Goal: Task Accomplishment & Management: Use online tool/utility

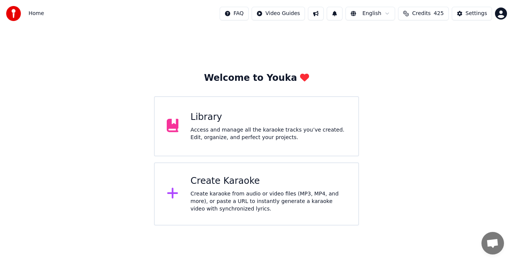
click at [254, 190] on div "Create karaoke from audio or video files (MP3, MP4, and more), or paste a URL t…" at bounding box center [268, 201] width 156 height 23
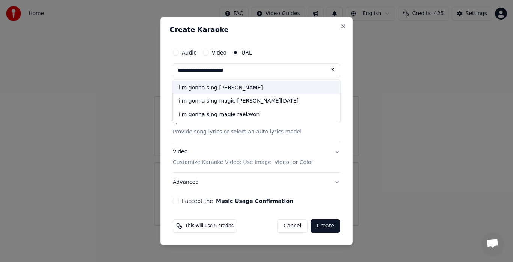
click at [229, 90] on div "i'm gonna sing [PERSON_NAME]" at bounding box center [256, 88] width 167 height 14
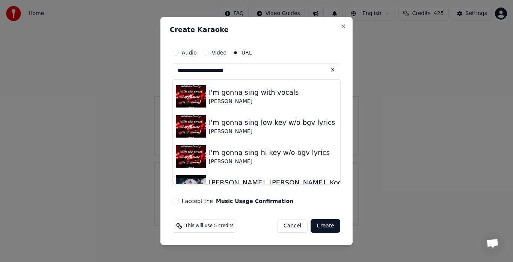
click at [192, 125] on img at bounding box center [191, 126] width 30 height 23
type input "**********"
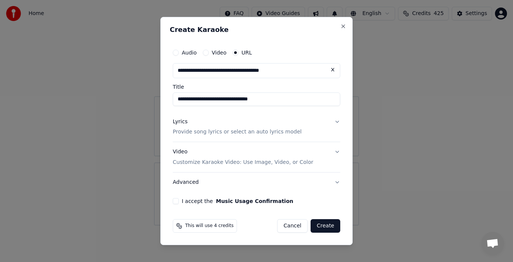
click at [176, 201] on button "I accept the Music Usage Confirmation" at bounding box center [176, 201] width 6 height 6
click at [326, 227] on button "Create" at bounding box center [325, 226] width 30 height 14
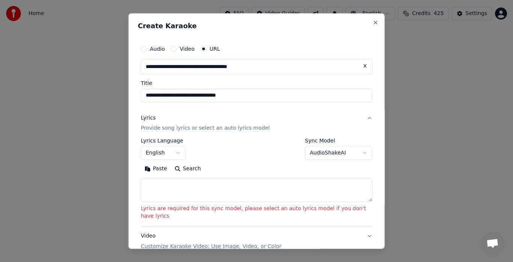
click at [356, 152] on button "AudioShakeAI" at bounding box center [339, 153] width 68 height 14
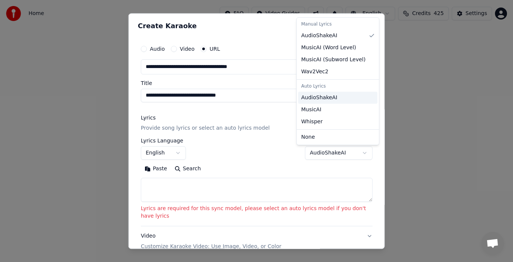
click at [325, 101] on span "AudioShakeAI" at bounding box center [319, 98] width 36 height 8
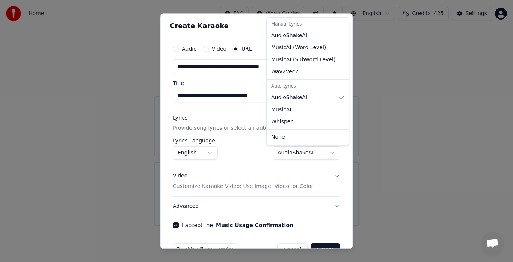
click at [322, 245] on div at bounding box center [256, 131] width 513 height 262
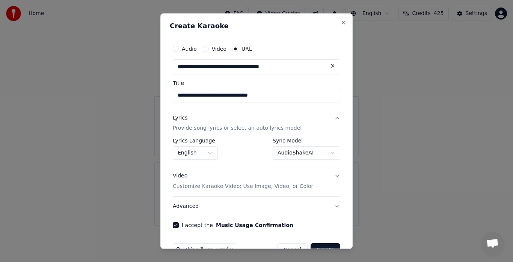
click at [322, 248] on div "**********" at bounding box center [256, 130] width 192 height 235
click at [324, 249] on div at bounding box center [256, 131] width 513 height 262
select select "**********"
select select
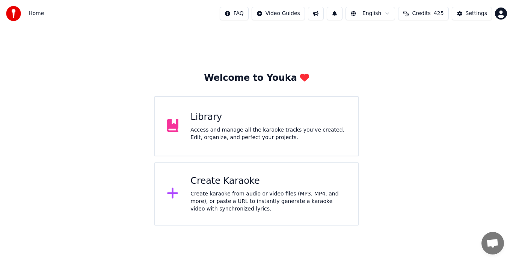
click at [272, 205] on div "Create karaoke from audio or video files (MP3, MP4, and more), or paste a URL t…" at bounding box center [268, 201] width 156 height 23
click at [262, 193] on div "Create karaoke from audio or video files (MP3, MP4, and more), or paste a URL t…" at bounding box center [268, 201] width 156 height 23
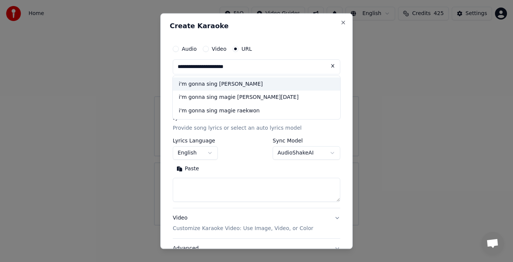
click at [183, 89] on div "i'm gonna sing [PERSON_NAME]" at bounding box center [256, 84] width 167 height 14
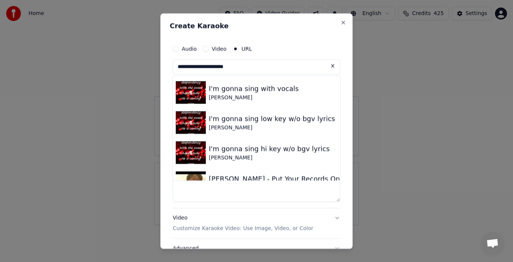
click at [194, 121] on img at bounding box center [191, 122] width 30 height 23
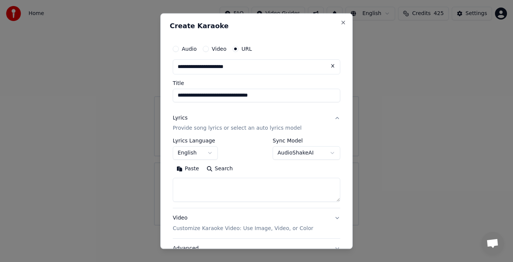
type input "**********"
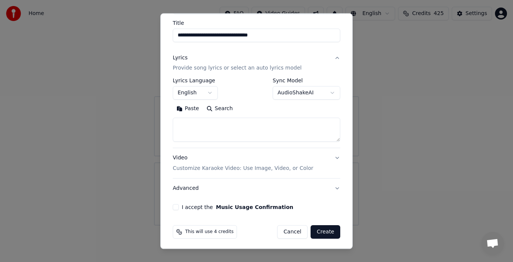
scroll to position [62, 0]
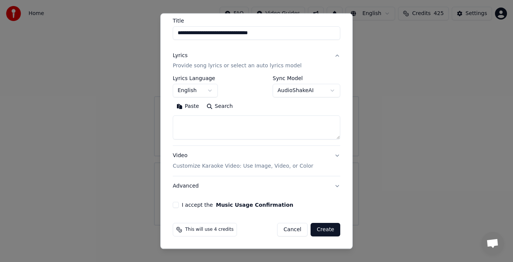
click at [175, 205] on button "I accept the Music Usage Confirmation" at bounding box center [176, 205] width 6 height 6
click at [320, 232] on button "Create" at bounding box center [325, 230] width 30 height 14
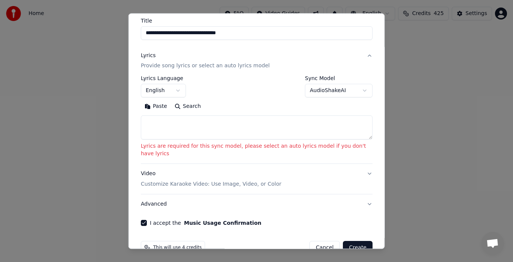
click at [358, 93] on button "AudioShakeAI" at bounding box center [339, 91] width 68 height 14
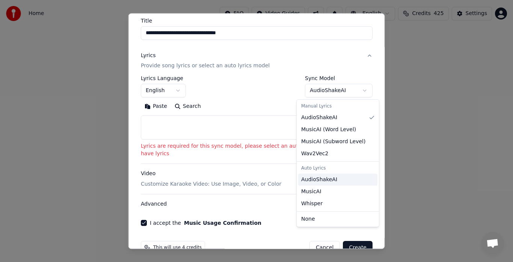
click at [320, 182] on span "AudioShakeAI" at bounding box center [319, 180] width 36 height 8
select select "**********"
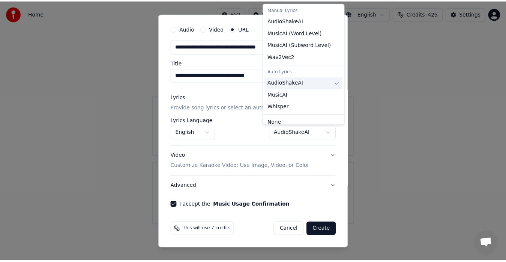
scroll to position [20, 0]
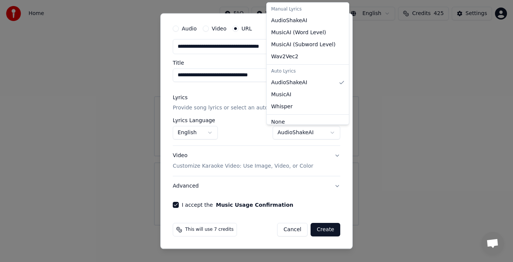
click at [316, 229] on div at bounding box center [256, 131] width 513 height 262
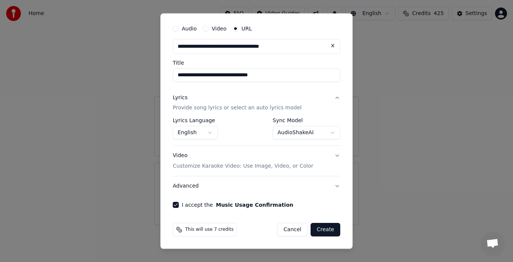
click at [316, 229] on button "Create" at bounding box center [325, 230] width 30 height 14
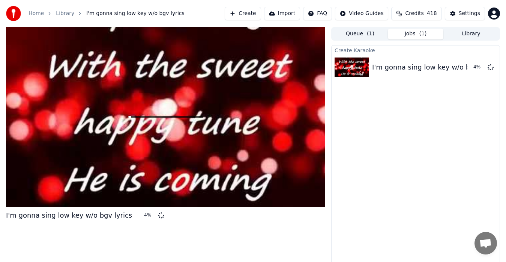
click at [60, 15] on link "Library" at bounding box center [65, 14] width 18 height 8
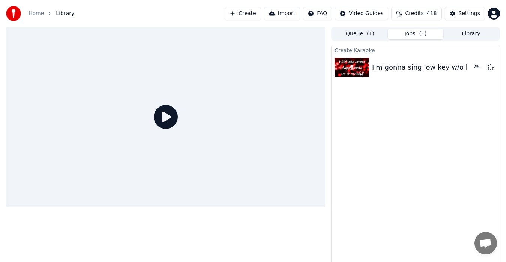
click at [479, 36] on button "Library" at bounding box center [472, 34] width 56 height 11
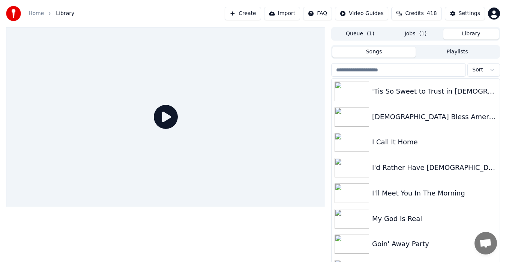
click at [388, 71] on input "search" at bounding box center [398, 70] width 135 height 14
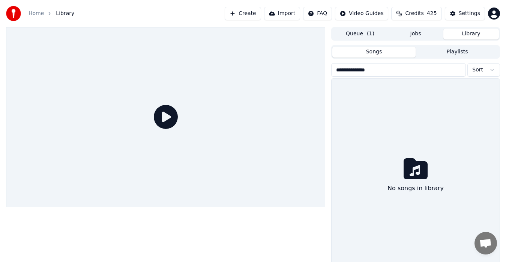
type input "**********"
click at [37, 15] on link "Home" at bounding box center [36, 14] width 15 height 8
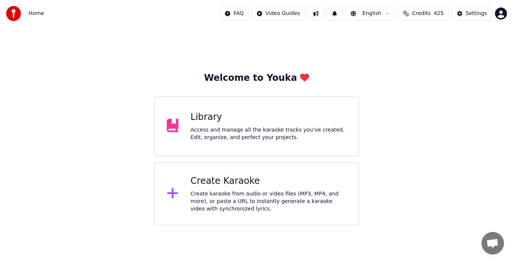
click at [209, 128] on div "Access and manage all the karaoke tracks you’ve created. Edit, organize, and pe…" at bounding box center [268, 133] width 156 height 15
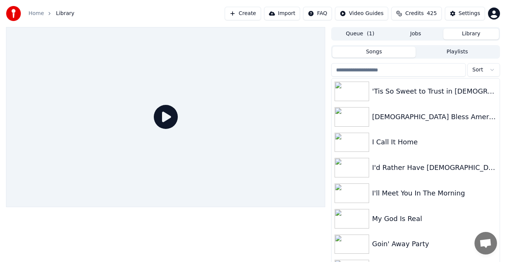
click at [462, 54] on button "Playlists" at bounding box center [457, 52] width 83 height 11
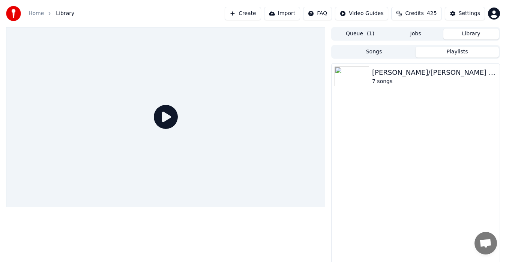
click at [390, 55] on button "Songs" at bounding box center [373, 52] width 83 height 11
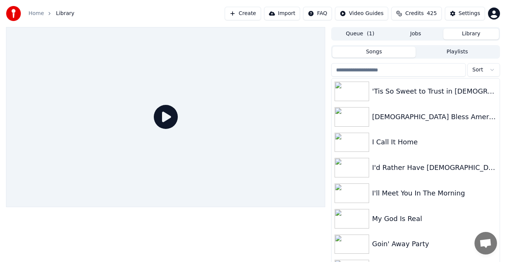
click at [419, 37] on button "Jobs" at bounding box center [416, 34] width 56 height 11
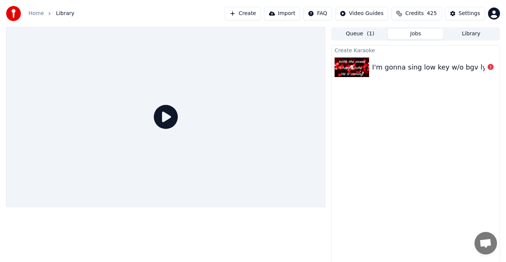
click at [361, 34] on button "Queue ( 1 )" at bounding box center [360, 34] width 56 height 11
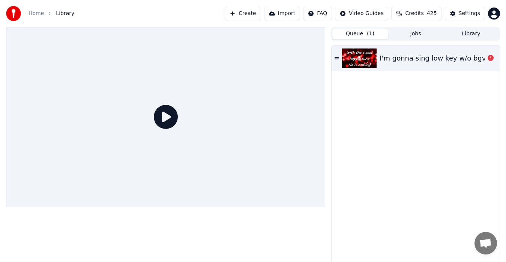
click at [491, 58] on icon at bounding box center [491, 58] width 6 height 6
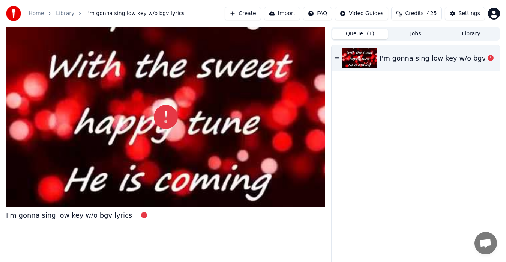
click at [166, 106] on body "Home Library I'm gonna sing low key w/o bgv lyrics Create Import FAQ Video Guid…" at bounding box center [253, 131] width 506 height 262
click at [168, 120] on icon at bounding box center [166, 117] width 24 height 24
click at [196, 162] on div at bounding box center [165, 117] width 319 height 180
click at [105, 218] on div "I'm gonna sing low key w/o bgv lyrics" at bounding box center [69, 215] width 126 height 11
click at [141, 215] on icon at bounding box center [144, 215] width 6 height 6
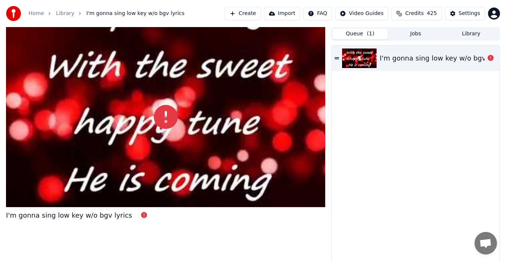
click at [141, 215] on icon at bounding box center [144, 215] width 6 height 6
click at [492, 58] on icon at bounding box center [491, 58] width 6 height 6
click at [491, 59] on icon at bounding box center [491, 58] width 6 height 6
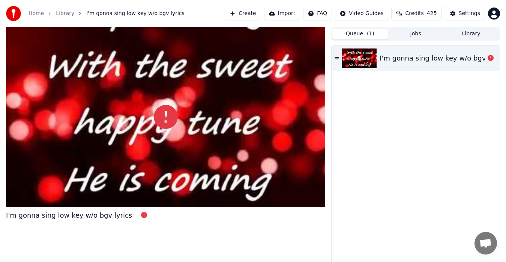
click at [491, 59] on icon at bounding box center [491, 58] width 6 height 6
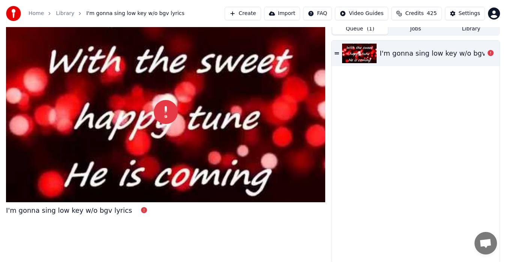
click at [33, 14] on link "Home" at bounding box center [36, 14] width 15 height 8
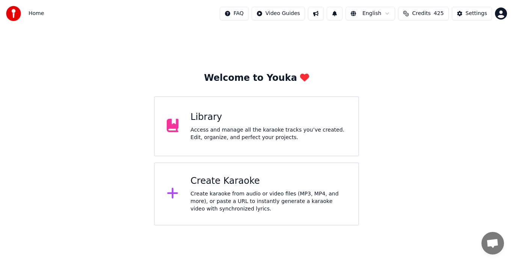
click at [205, 140] on div "Access and manage all the karaoke tracks you’ve created. Edit, organize, and pe…" at bounding box center [268, 133] width 156 height 15
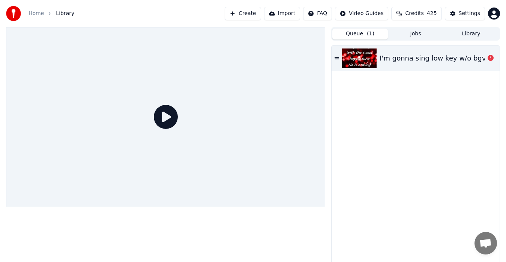
click at [412, 9] on button "Credits 425" at bounding box center [416, 14] width 50 height 14
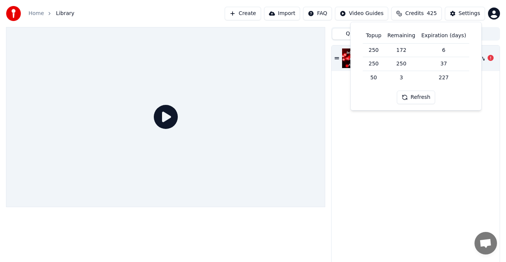
click at [412, 9] on button "Credits 425" at bounding box center [416, 14] width 50 height 14
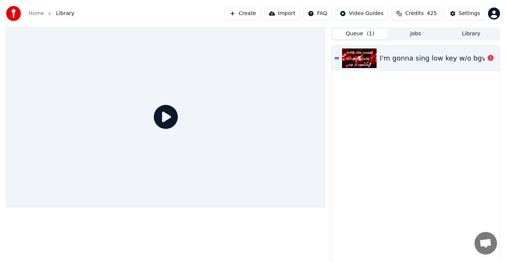
click at [35, 16] on link "Home" at bounding box center [36, 14] width 15 height 8
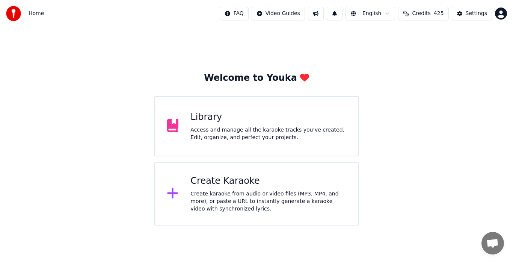
click at [251, 200] on div "Create karaoke from audio or video files (MP3, MP4, and more), or paste a URL t…" at bounding box center [268, 201] width 156 height 23
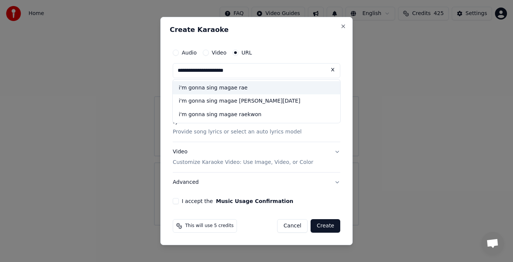
type input "**********"
click at [233, 92] on div "i'm gonna sing magae rae" at bounding box center [256, 88] width 167 height 14
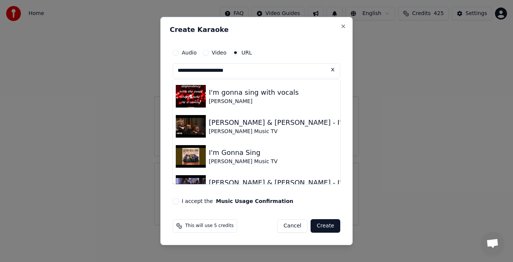
click at [331, 74] on button at bounding box center [332, 70] width 15 height 14
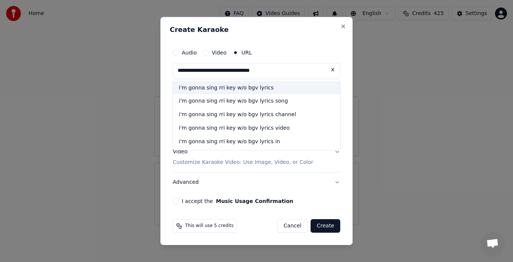
click at [257, 89] on div "i'm gonna sing rri key w/o bgv lyrics" at bounding box center [256, 88] width 167 height 14
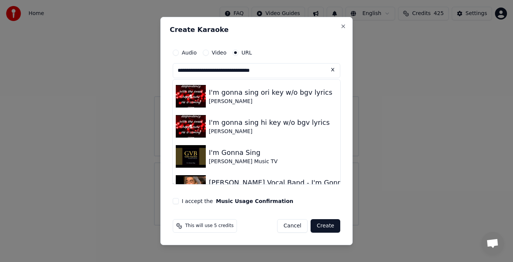
click at [194, 92] on img at bounding box center [191, 96] width 30 height 23
type input "**********"
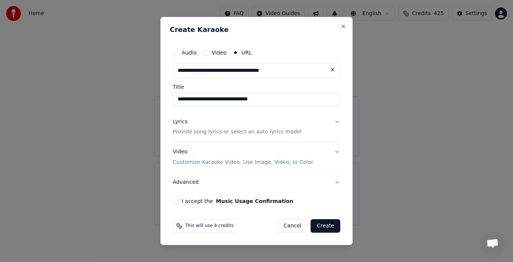
click at [176, 200] on button "I accept the Music Usage Confirmation" at bounding box center [176, 201] width 6 height 6
click at [323, 227] on button "Create" at bounding box center [325, 226] width 30 height 14
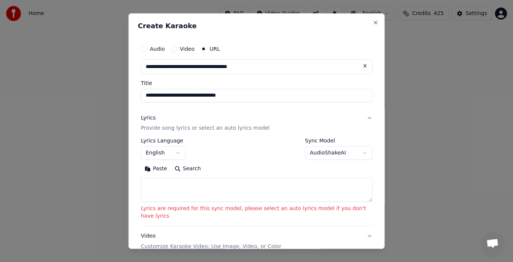
click at [360, 152] on button "AudioShakeAI" at bounding box center [339, 153] width 68 height 14
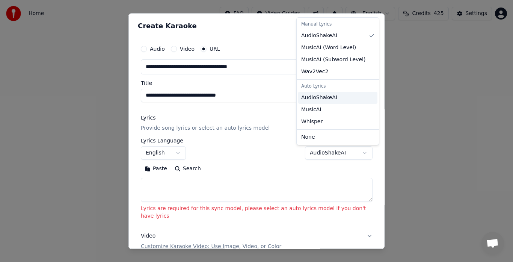
click at [328, 102] on div "AudioShakeAI" at bounding box center [337, 98] width 79 height 12
select select "**********"
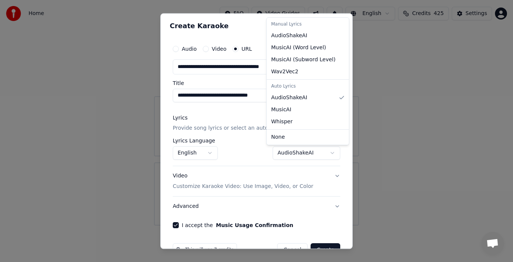
click at [353, 241] on div at bounding box center [256, 131] width 513 height 262
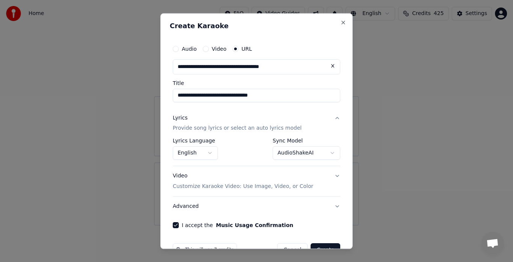
scroll to position [20, 0]
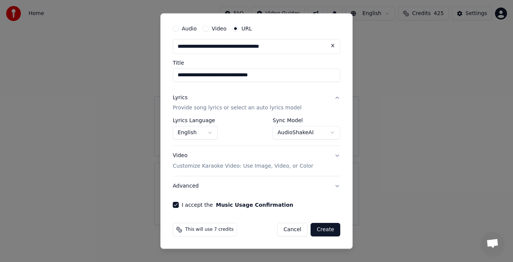
click at [325, 229] on button "Create" at bounding box center [325, 230] width 30 height 14
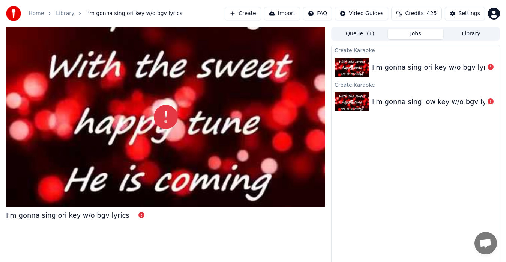
click at [170, 122] on icon at bounding box center [166, 117] width 24 height 24
click at [162, 114] on icon at bounding box center [166, 117] width 24 height 24
click at [167, 117] on icon at bounding box center [166, 117] width 24 height 24
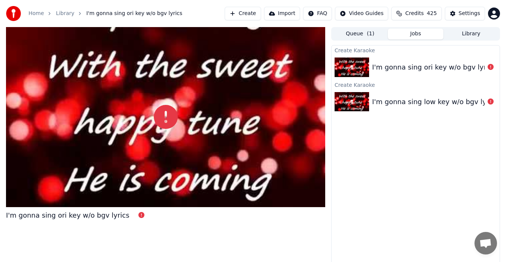
click at [171, 122] on icon at bounding box center [166, 117] width 24 height 24
click at [166, 119] on icon at bounding box center [166, 117] width 24 height 24
click at [490, 68] on icon at bounding box center [491, 67] width 6 height 6
click at [474, 91] on div "Failed to sync lyrics, please try again Failed to sync lyrics, please try again" at bounding box center [472, 88] width 92 height 11
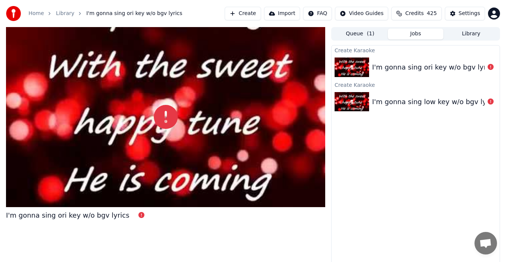
click at [35, 15] on link "Home" at bounding box center [36, 14] width 15 height 8
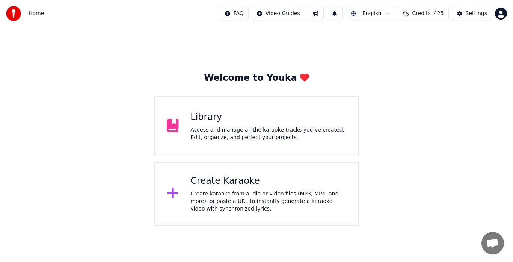
click at [248, 197] on div "Create karaoke from audio or video files (MP3, MP4, and more), or paste a URL t…" at bounding box center [268, 201] width 156 height 23
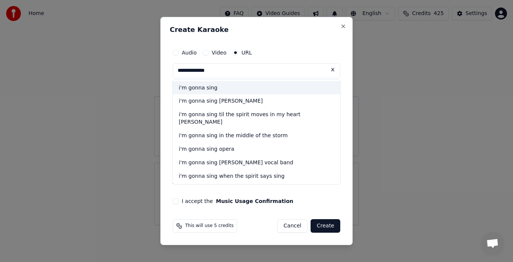
click at [195, 91] on div "i'm gonna sing" at bounding box center [256, 88] width 167 height 14
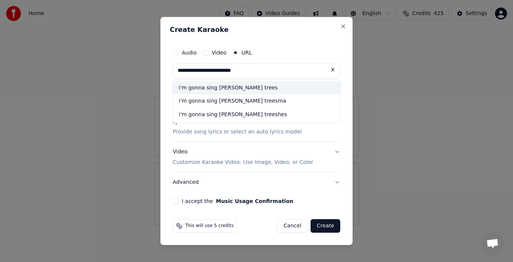
click at [244, 92] on div "i'm gonna sing [PERSON_NAME] trees" at bounding box center [256, 88] width 167 height 14
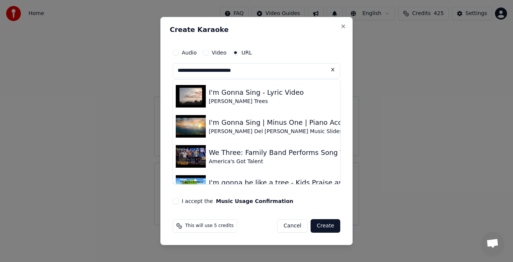
click at [240, 92] on div "I'm Gonna Sing - Lyric Video" at bounding box center [256, 92] width 95 height 11
type input "**********"
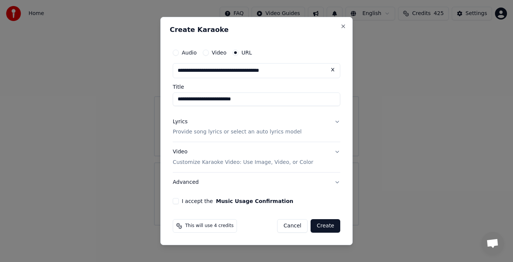
click at [177, 202] on button "I accept the Music Usage Confirmation" at bounding box center [176, 201] width 6 height 6
click at [326, 228] on button "Create" at bounding box center [325, 226] width 30 height 14
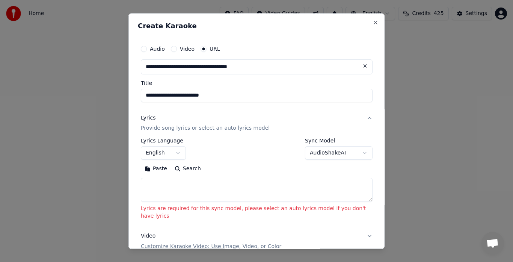
click at [327, 155] on button "AudioShakeAI" at bounding box center [339, 153] width 68 height 14
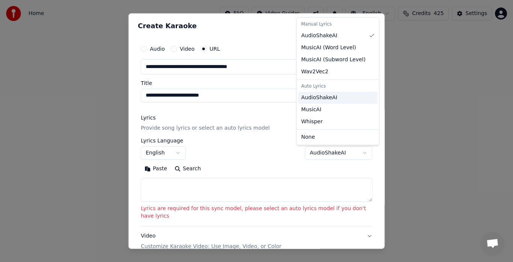
click at [325, 99] on span "AudioShakeAI" at bounding box center [319, 98] width 36 height 8
select select "**********"
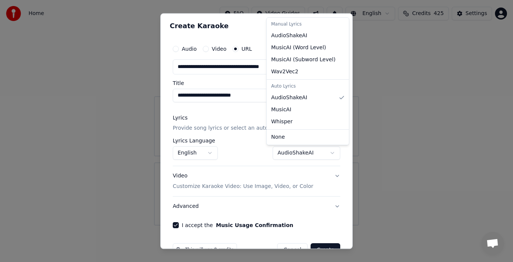
click at [320, 247] on div at bounding box center [256, 131] width 513 height 262
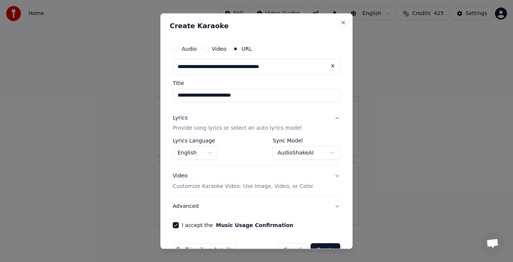
click at [320, 247] on button "Create" at bounding box center [325, 250] width 30 height 14
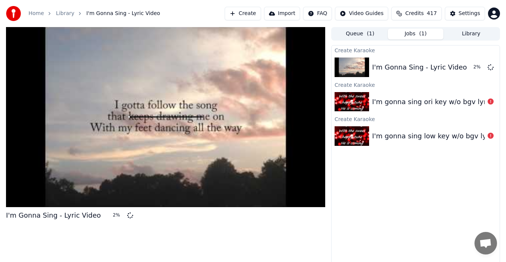
click at [491, 102] on icon at bounding box center [491, 101] width 6 height 6
click at [491, 137] on icon at bounding box center [491, 135] width 6 height 6
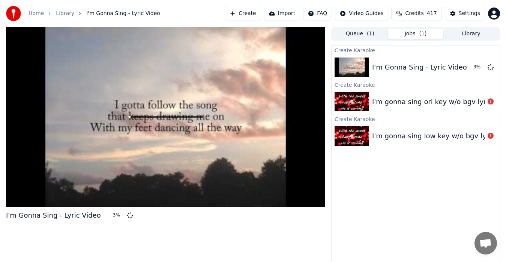
click at [468, 138] on div "I'm gonna sing low key w/o bgv lyrics" at bounding box center [435, 136] width 126 height 11
click at [360, 102] on img at bounding box center [352, 102] width 35 height 20
click at [356, 100] on img at bounding box center [352, 102] width 35 height 20
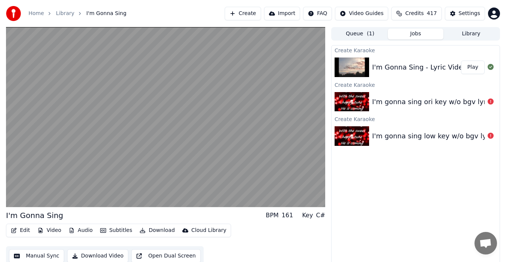
click at [87, 183] on video at bounding box center [165, 117] width 319 height 180
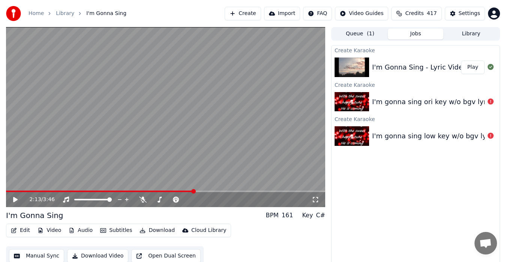
click at [90, 167] on video at bounding box center [165, 117] width 319 height 180
click at [142, 197] on icon at bounding box center [143, 199] width 8 height 6
click at [251, 148] on video at bounding box center [165, 117] width 319 height 180
